Goal: Task Accomplishment & Management: Manage account settings

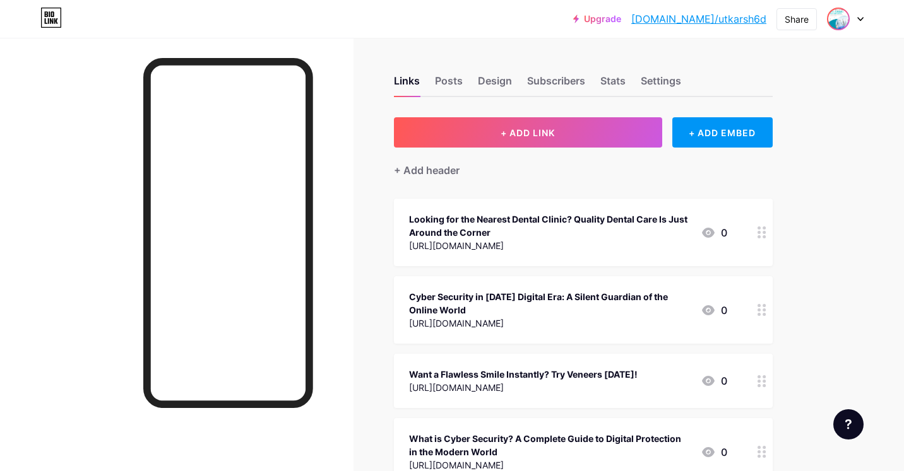
click at [844, 19] on img at bounding box center [838, 19] width 20 height 20
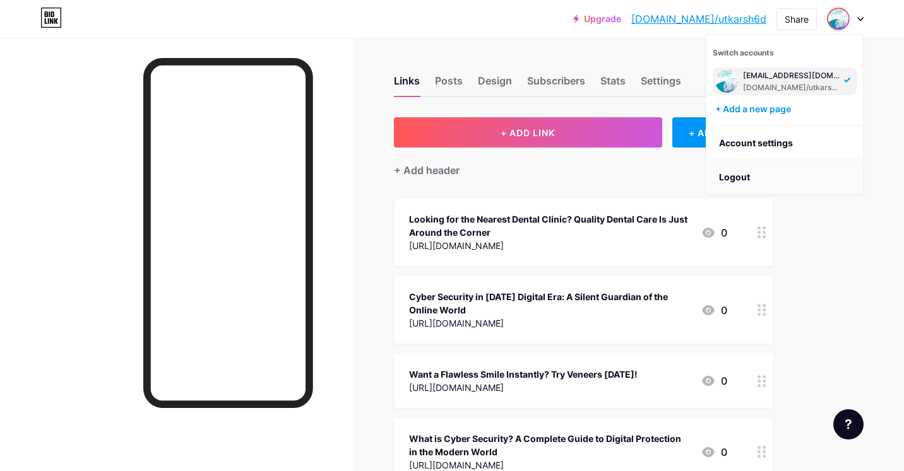
click at [787, 178] on li "Logout" at bounding box center [784, 177] width 156 height 34
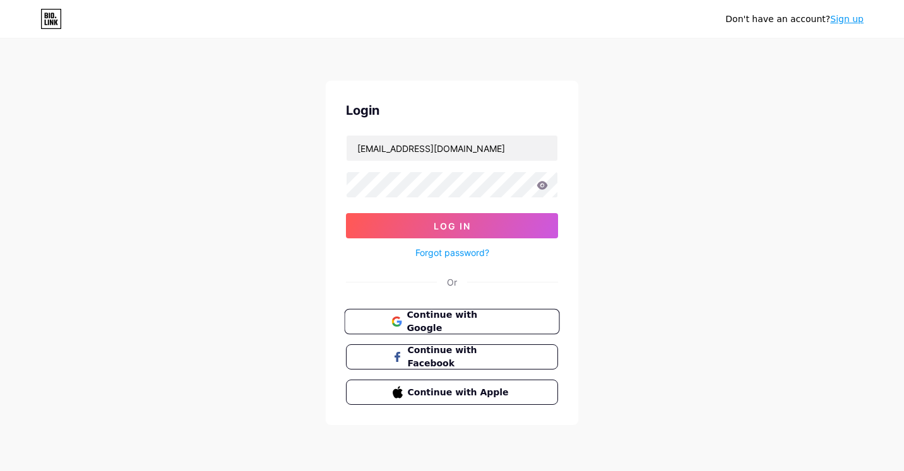
click at [466, 313] on button "Continue with Google" at bounding box center [451, 322] width 215 height 26
click at [425, 325] on span "Continue with Google" at bounding box center [458, 322] width 105 height 27
